Goal: Find specific page/section: Find specific page/section

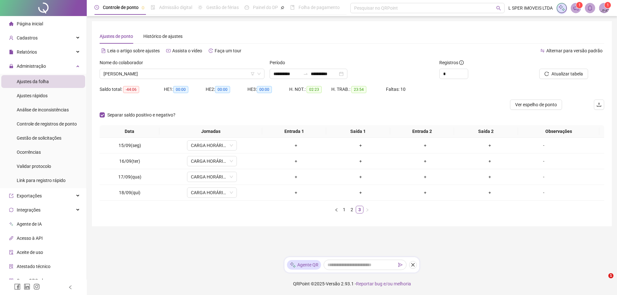
click at [162, 283] on footer "QRPoint © 2025 - Versão 2.93.1 - Reportar bug e/ou melhoria" at bounding box center [352, 284] width 530 height 22
click at [199, 69] on span "[PERSON_NAME]" at bounding box center [181, 74] width 157 height 10
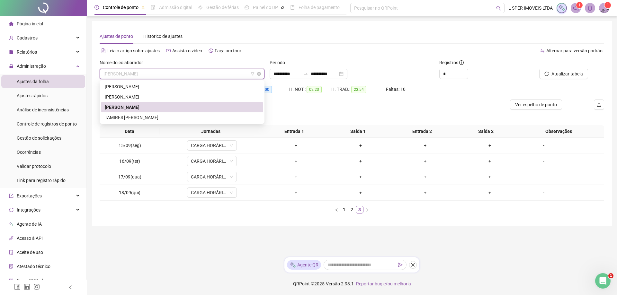
click at [199, 73] on span "[PERSON_NAME]" at bounding box center [181, 74] width 157 height 10
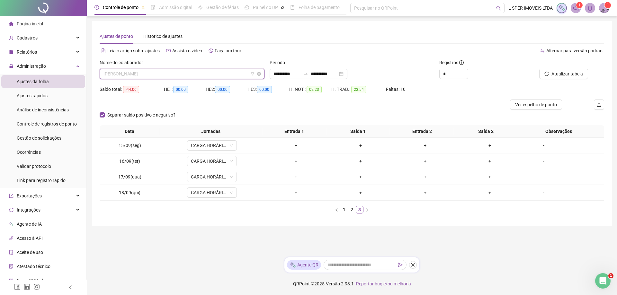
click at [199, 73] on span "[PERSON_NAME]" at bounding box center [181, 74] width 157 height 10
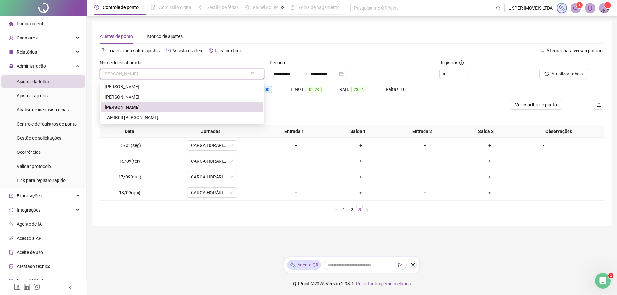
click at [153, 112] on div "[PERSON_NAME]" at bounding box center [182, 107] width 162 height 10
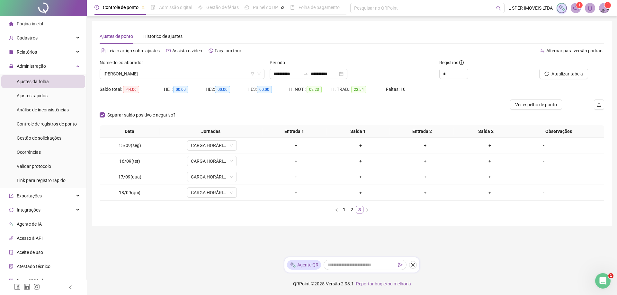
click at [162, 68] on div "Nome do colaborador" at bounding box center [182, 64] width 165 height 10
click at [160, 72] on span "[PERSON_NAME]" at bounding box center [181, 74] width 157 height 10
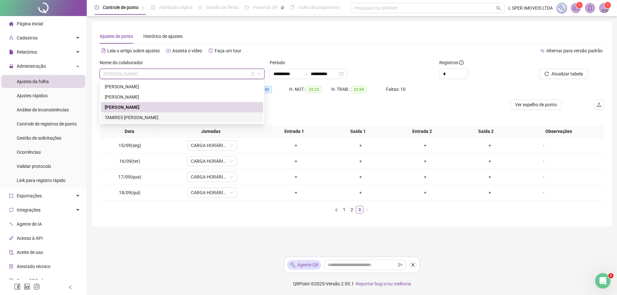
click at [155, 117] on div "TAMIRES [PERSON_NAME]" at bounding box center [182, 117] width 155 height 7
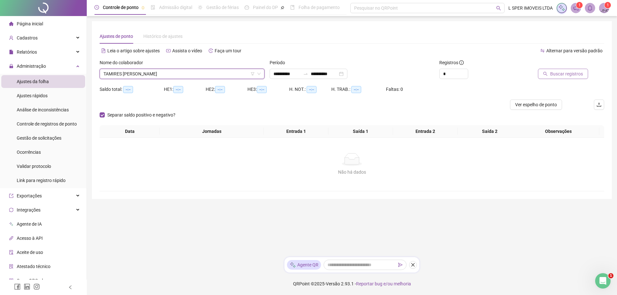
click at [574, 70] on span "Buscar registros" at bounding box center [566, 73] width 33 height 7
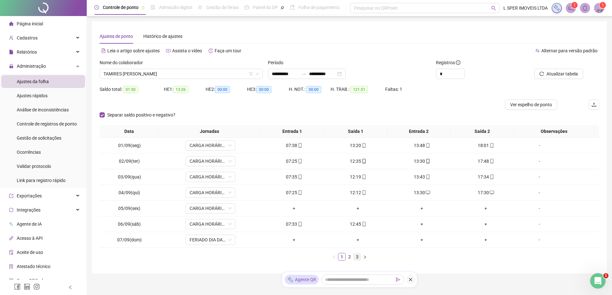
click at [356, 255] on link "3" at bounding box center [357, 256] width 7 height 7
